Goal: Transaction & Acquisition: Download file/media

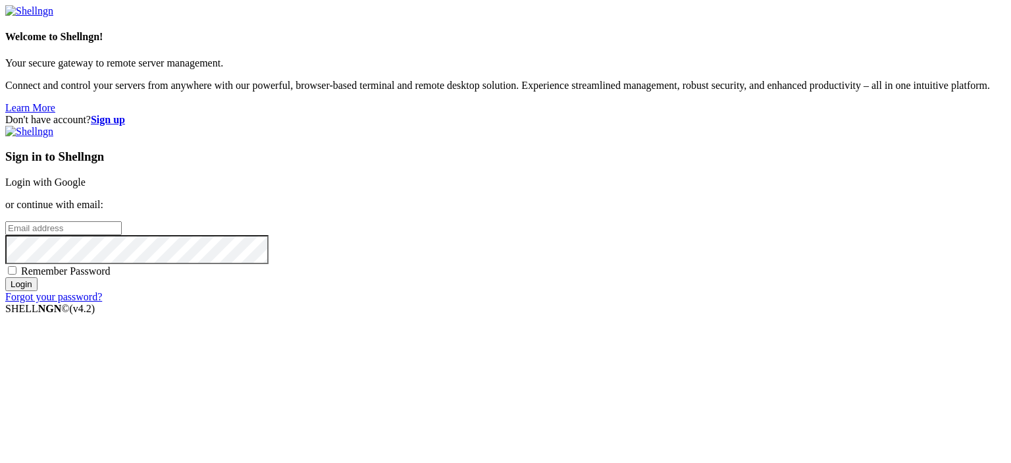
click at [86, 176] on link "Login with Google" at bounding box center [45, 181] width 80 height 11
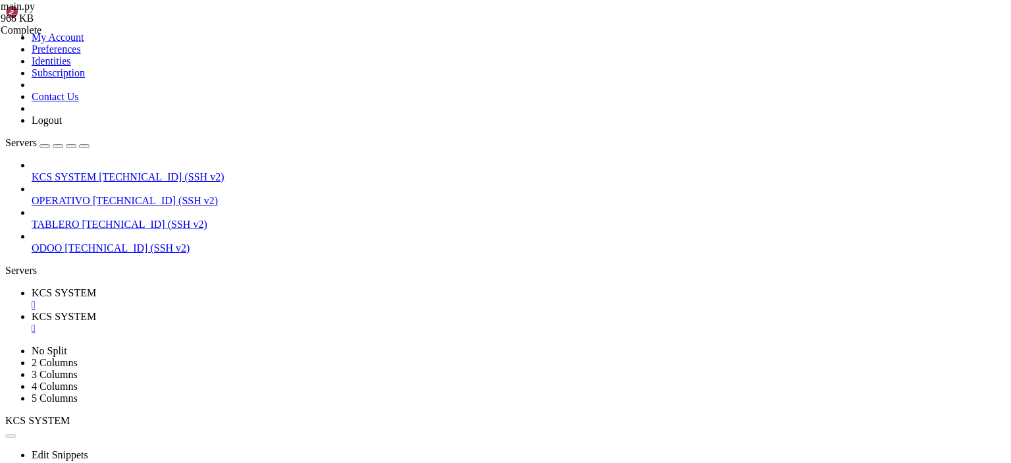
click at [255, 299] on div "" at bounding box center [519, 305] width 974 height 12
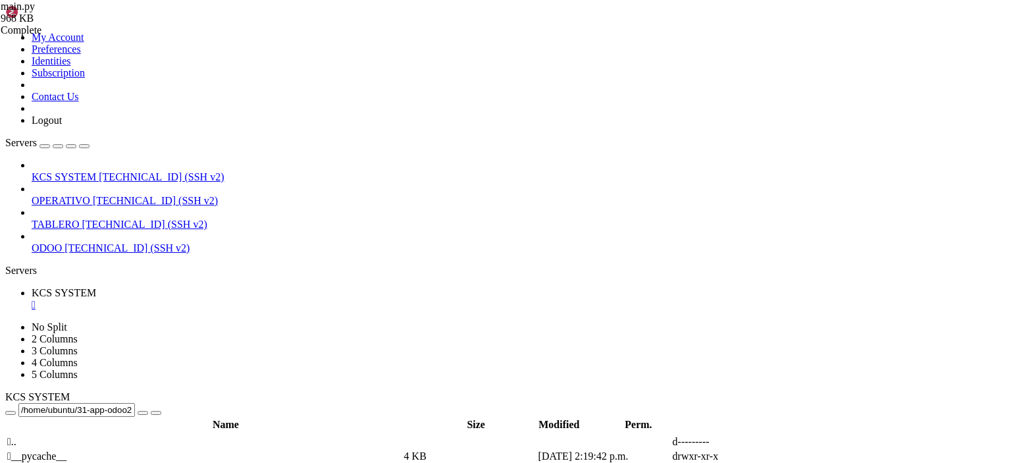
click at [255, 299] on div "" at bounding box center [519, 305] width 974 height 12
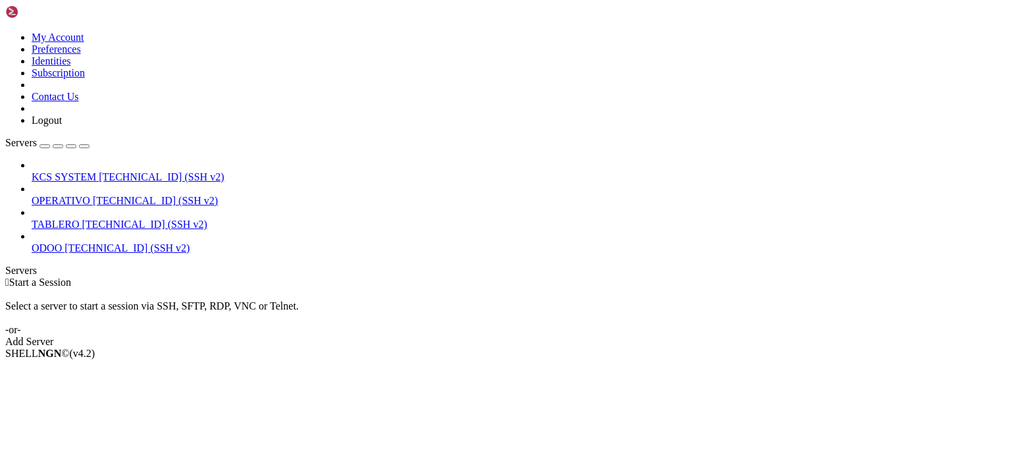
click at [99, 171] on link "KCS SYSTEM [TECHNICAL_ID] (SSH v2)" at bounding box center [519, 177] width 974 height 12
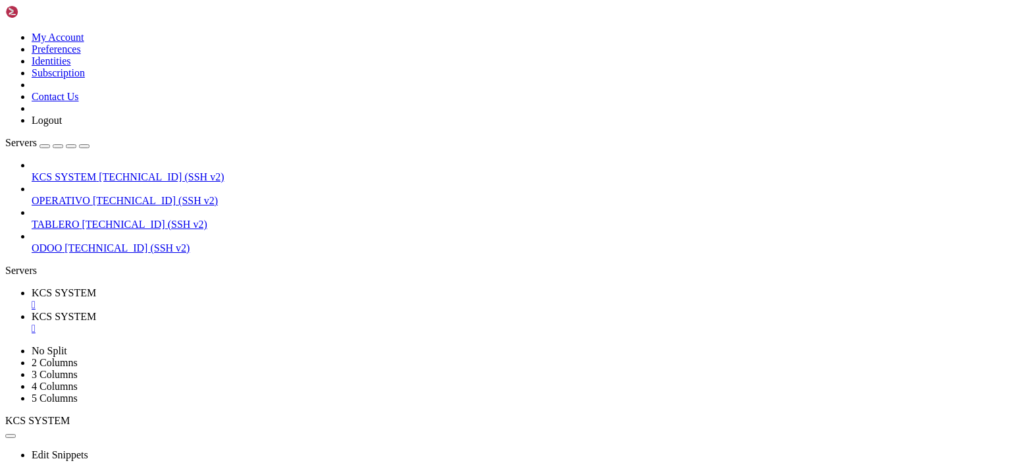
scroll to position [347, 0]
type input "/home/ubuntu/31-app-odoo2"
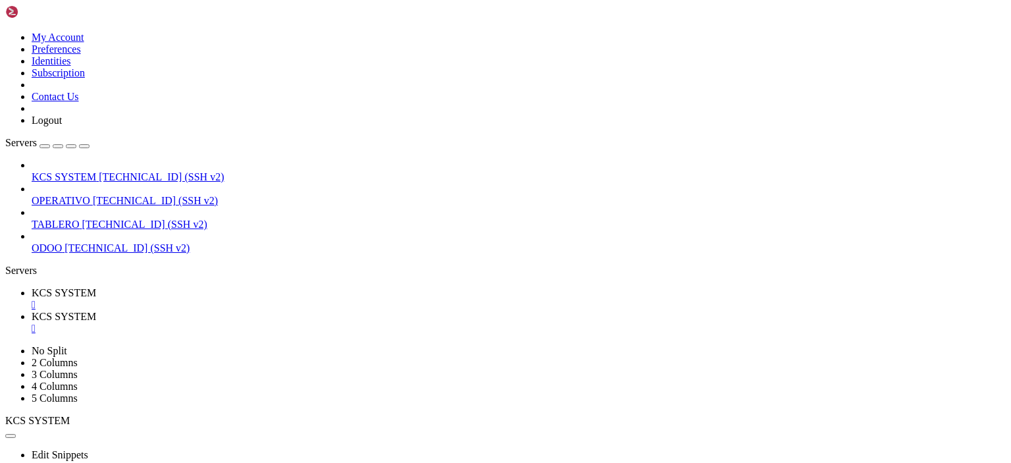
click at [251, 299] on div "" at bounding box center [519, 305] width 974 height 12
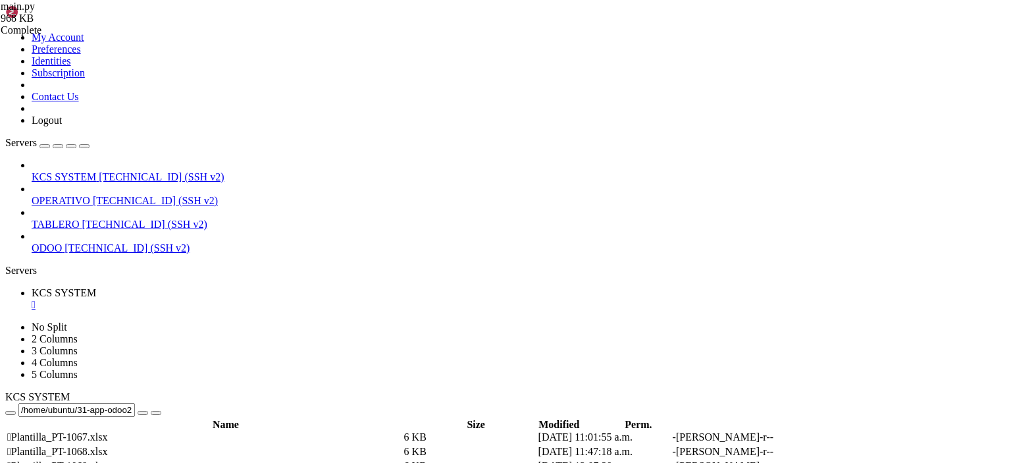
click at [251, 299] on div "" at bounding box center [519, 305] width 974 height 12
